Goal: Check status

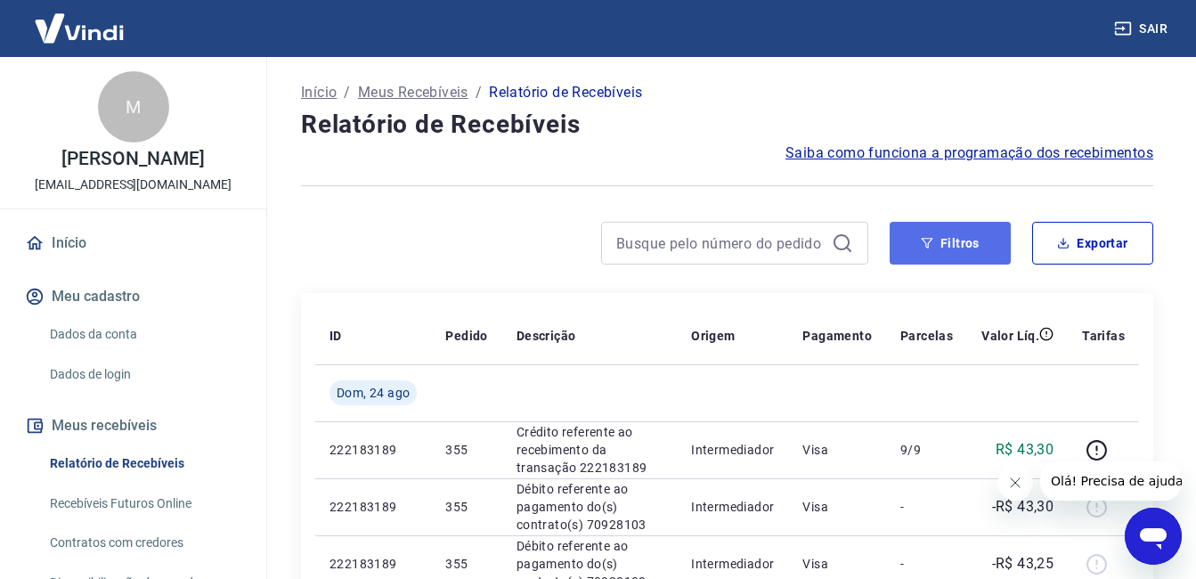
click at [954, 245] on button "Filtros" at bounding box center [949, 243] width 121 height 43
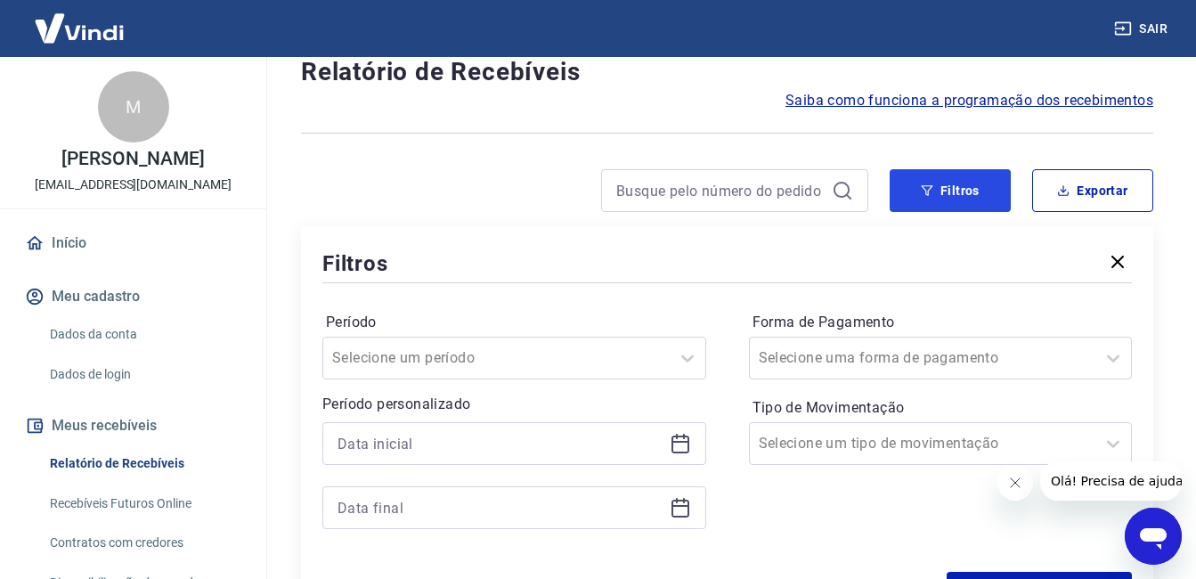
scroll to position [267, 0]
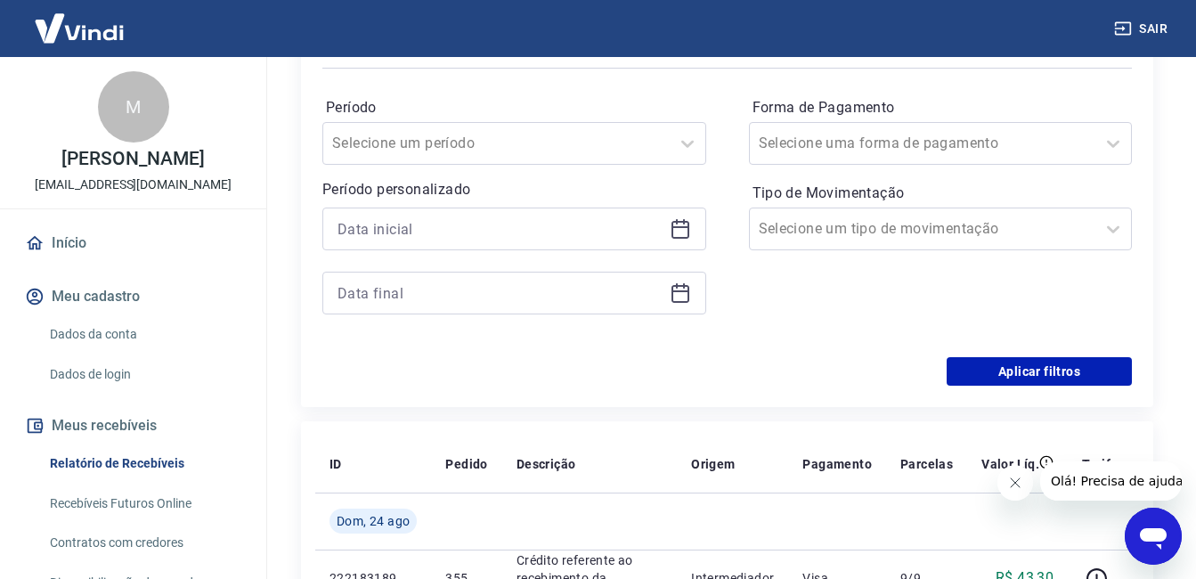
click at [686, 236] on icon at bounding box center [680, 228] width 21 height 21
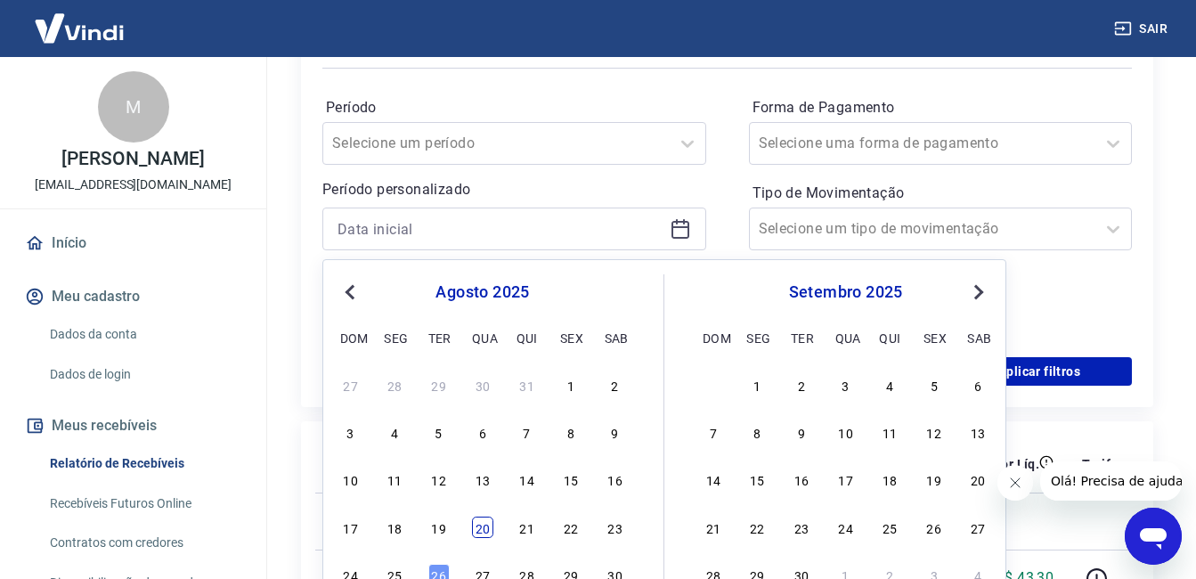
click at [475, 524] on div "20" at bounding box center [482, 526] width 21 height 21
type input "[DATE]"
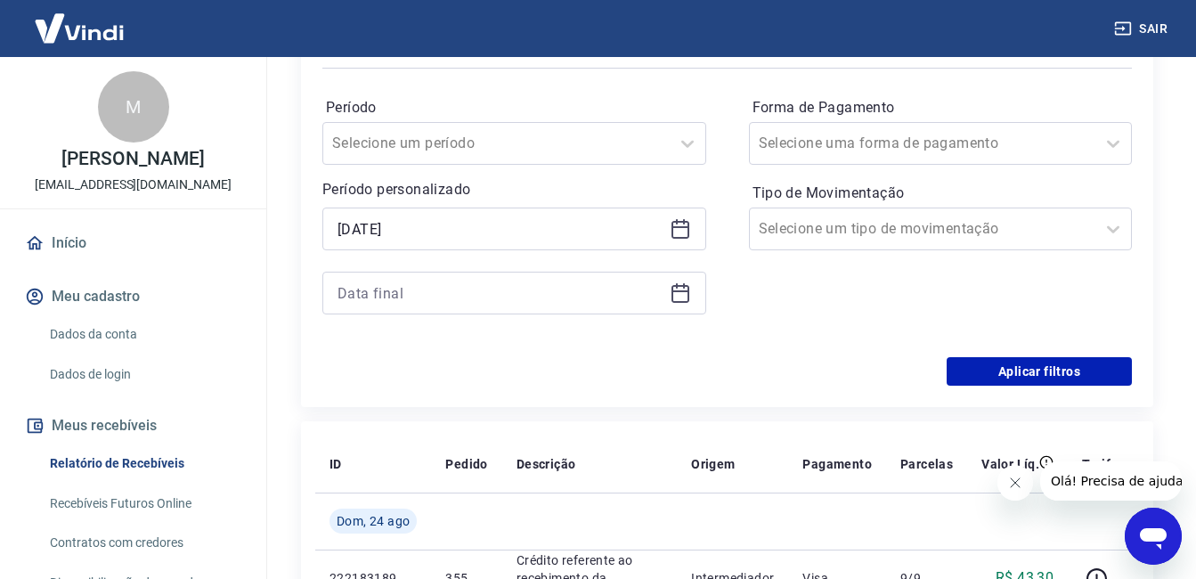
click at [679, 292] on icon at bounding box center [680, 291] width 18 height 2
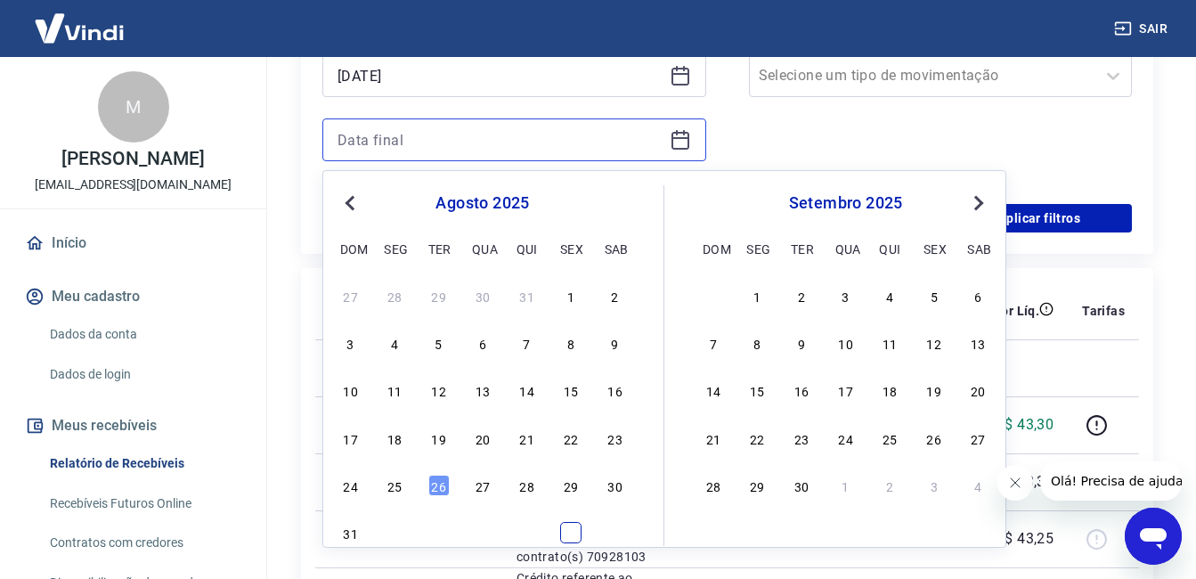
scroll to position [445, 0]
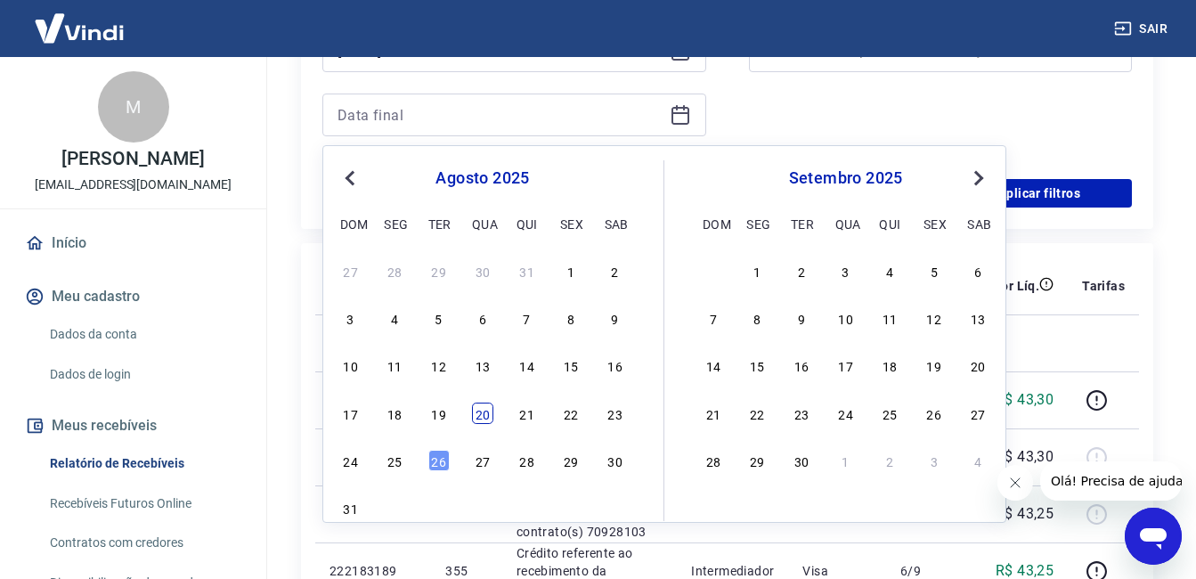
click at [474, 404] on div "20" at bounding box center [482, 412] width 21 height 21
type input "[DATE]"
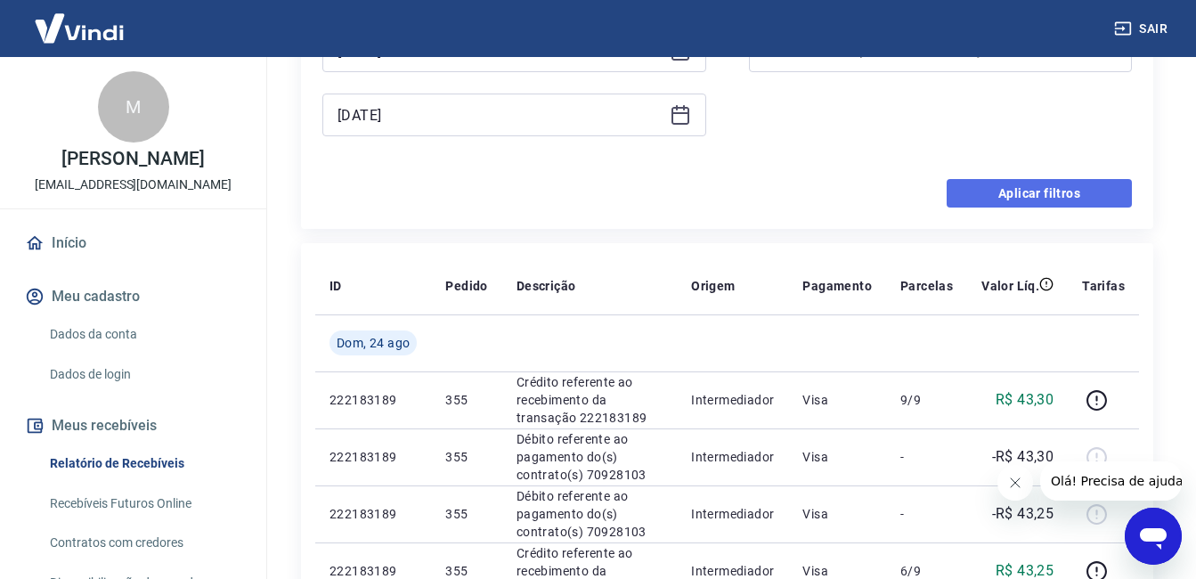
click at [1017, 188] on button "Aplicar filtros" at bounding box center [1038, 193] width 185 height 28
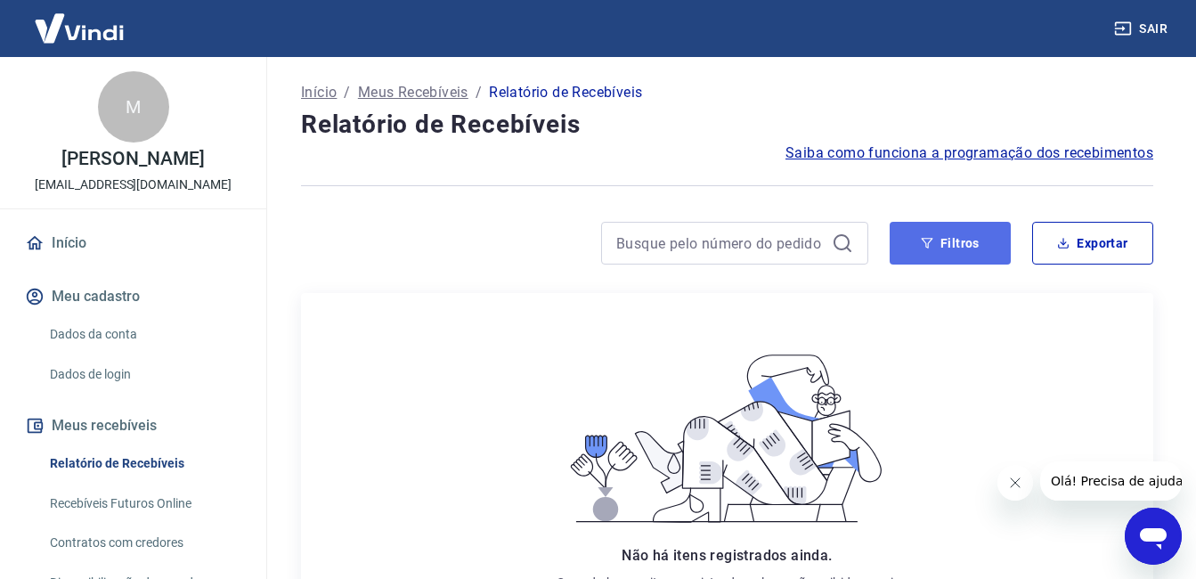
click at [962, 239] on button "Filtros" at bounding box center [949, 243] width 121 height 43
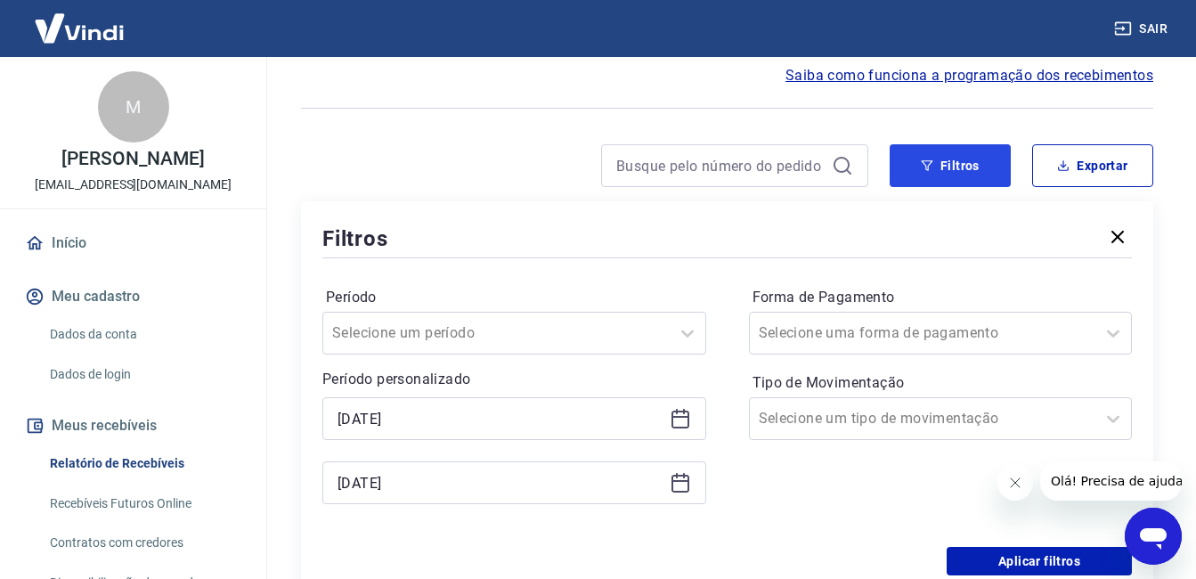
scroll to position [178, 0]
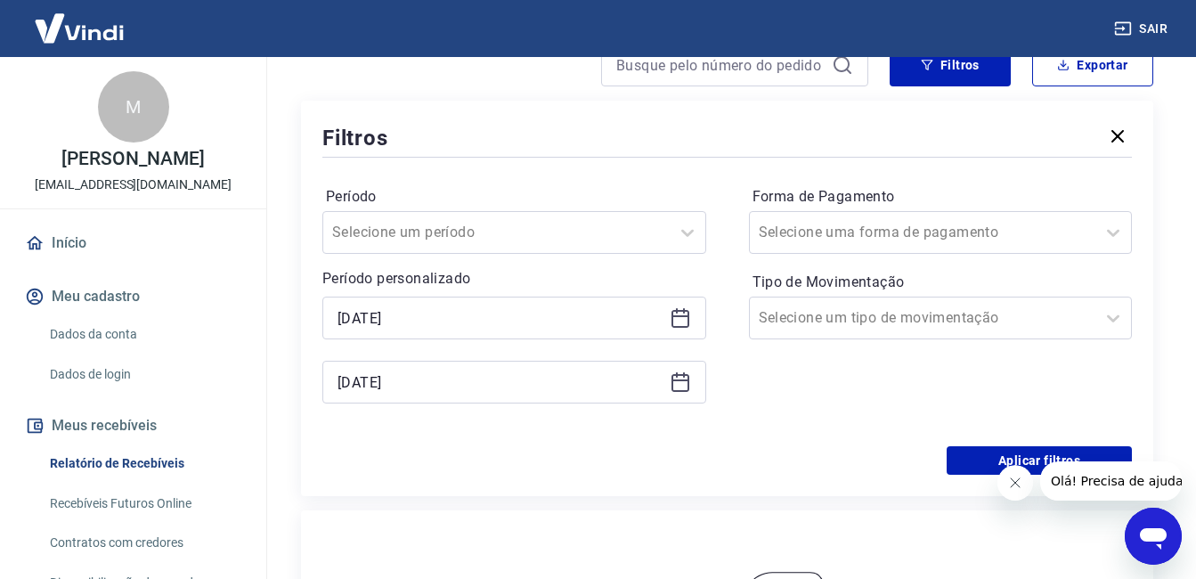
click at [684, 313] on icon at bounding box center [680, 317] width 21 height 21
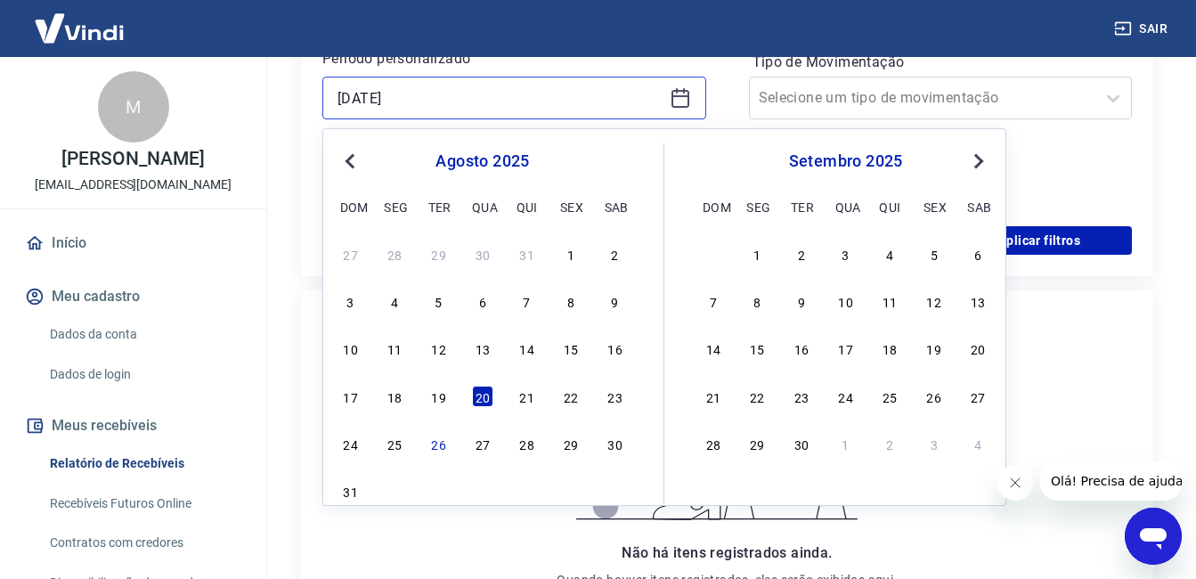
scroll to position [445, 0]
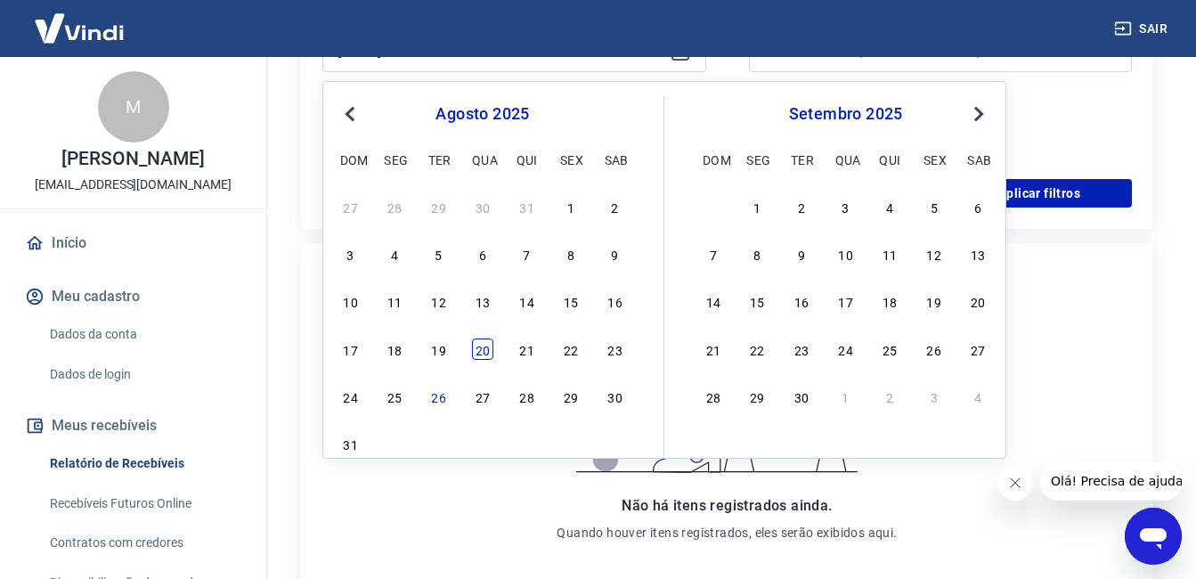
click at [489, 353] on div "20" at bounding box center [482, 348] width 21 height 21
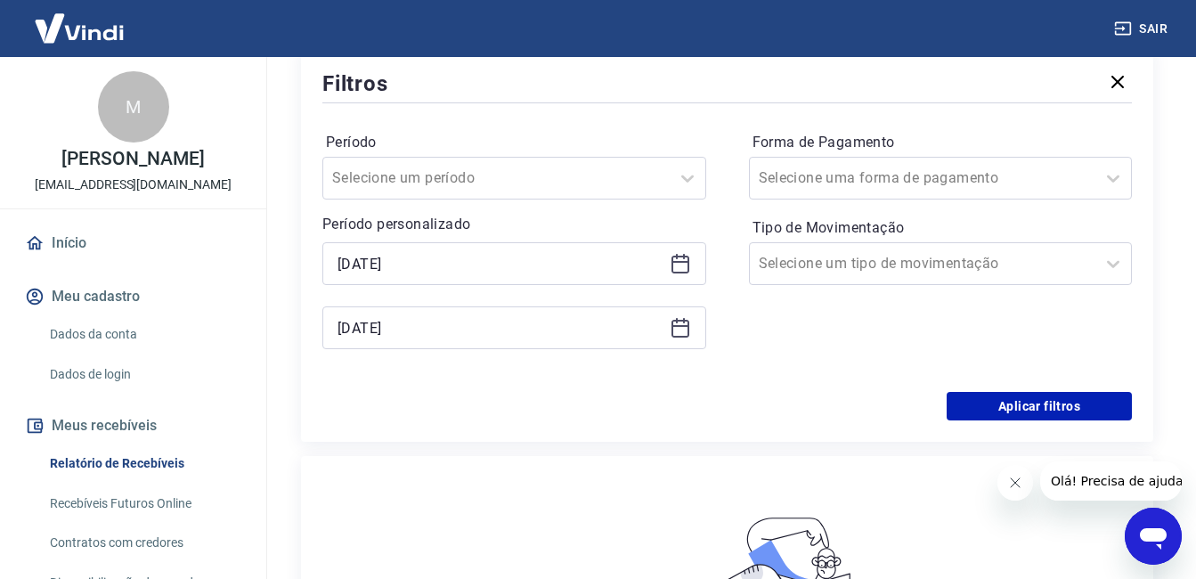
scroll to position [356, 0]
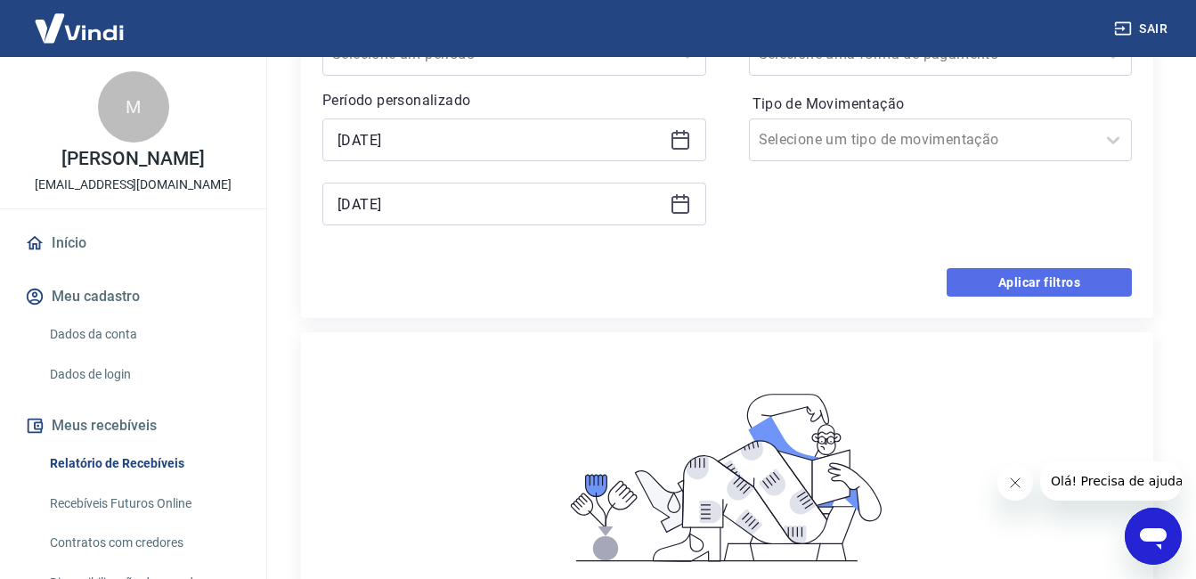
click at [1017, 275] on button "Aplicar filtros" at bounding box center [1038, 282] width 185 height 28
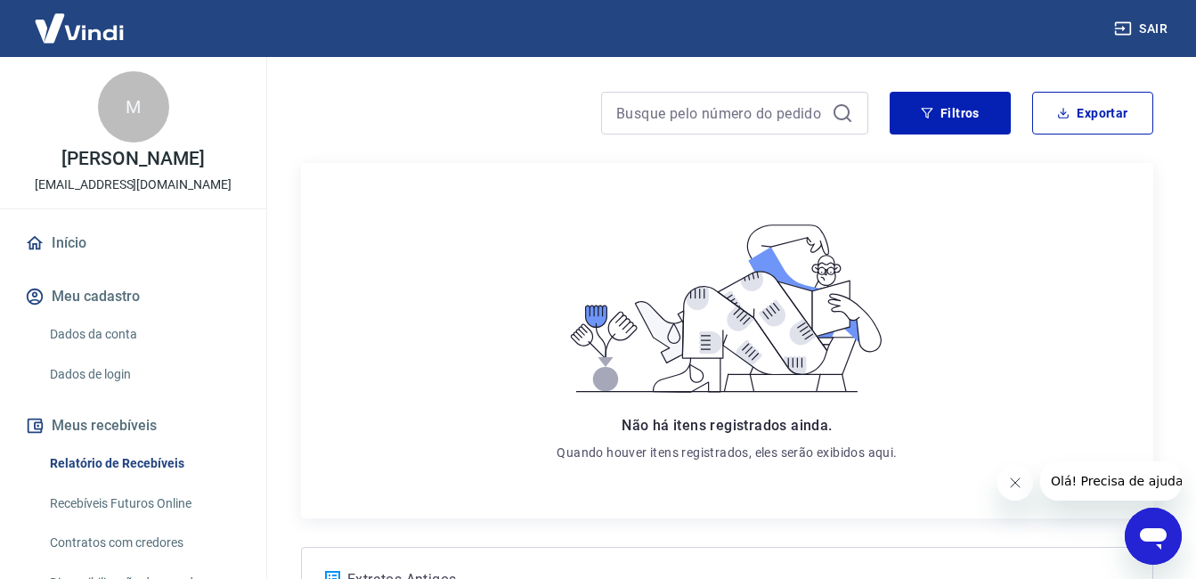
scroll to position [0, 0]
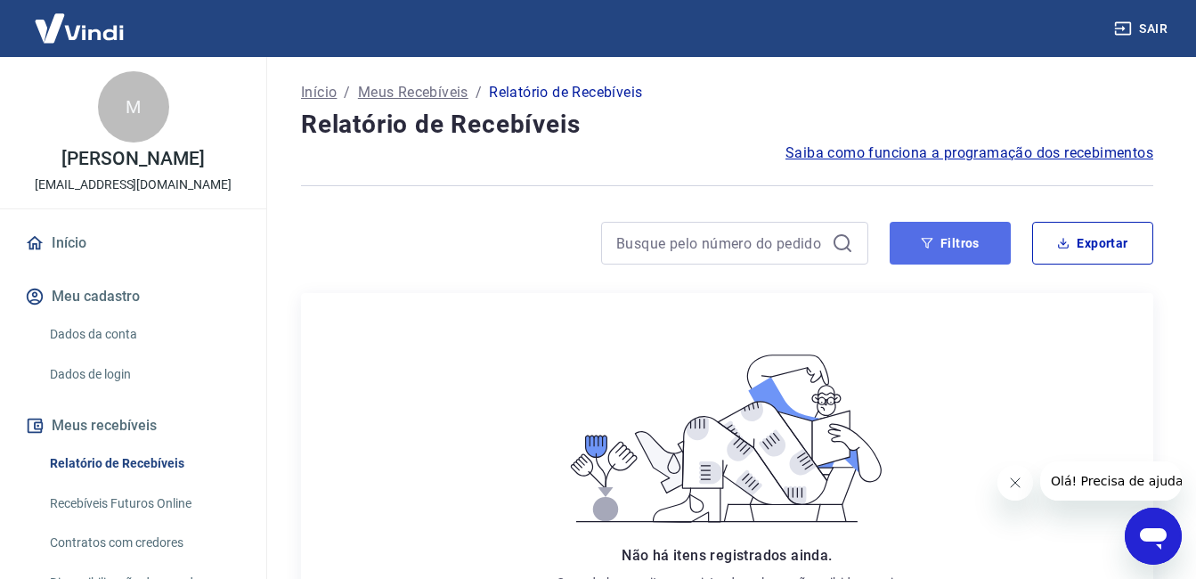
click at [974, 256] on button "Filtros" at bounding box center [949, 243] width 121 height 43
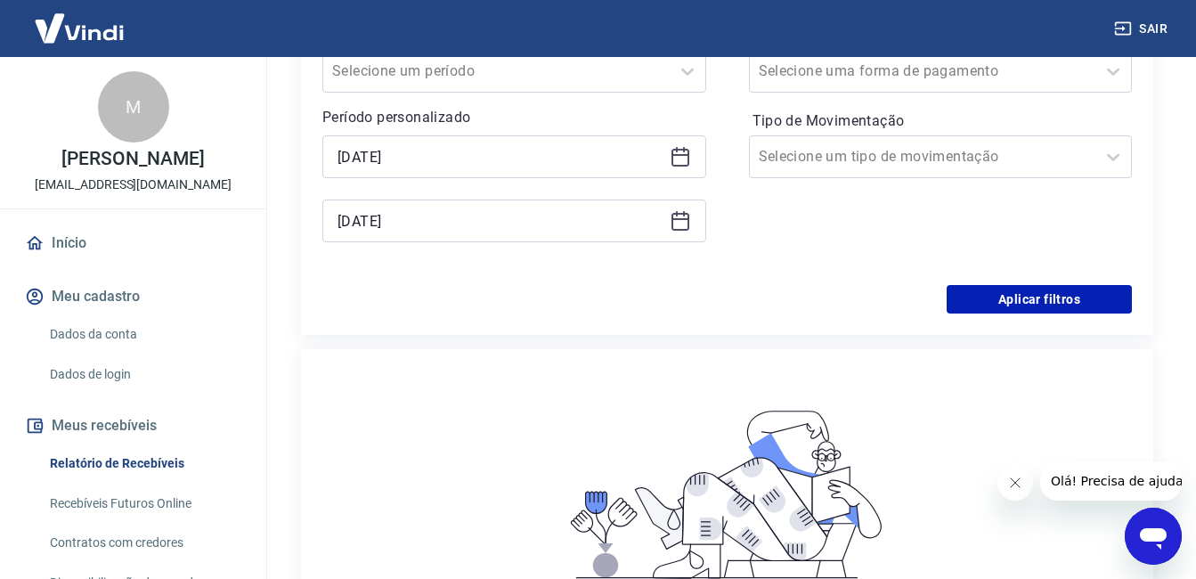
scroll to position [178, 0]
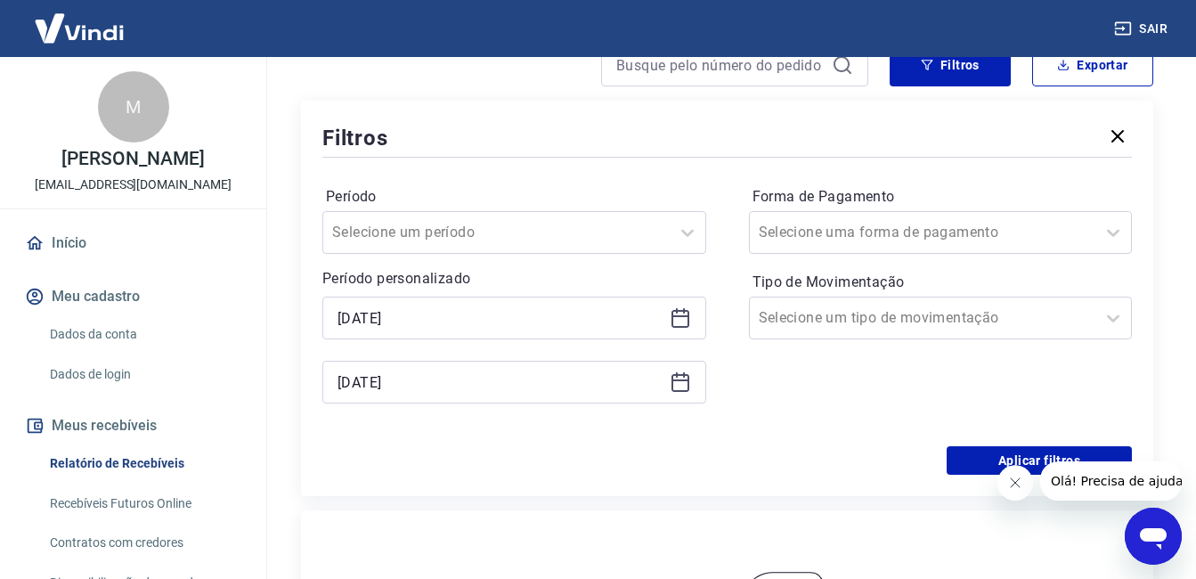
click at [526, 483] on div "Filtros Período Selecione um período Período personalizado [DATE] [DATE] Forma …" at bounding box center [727, 298] width 852 height 395
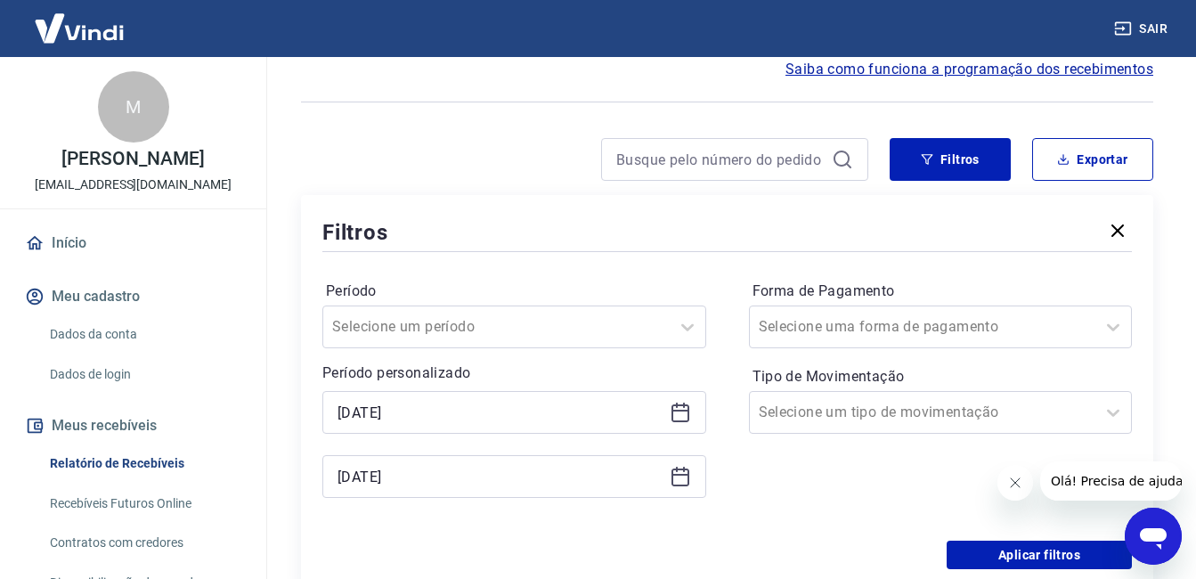
scroll to position [0, 0]
